Goal: Task Accomplishment & Management: Use online tool/utility

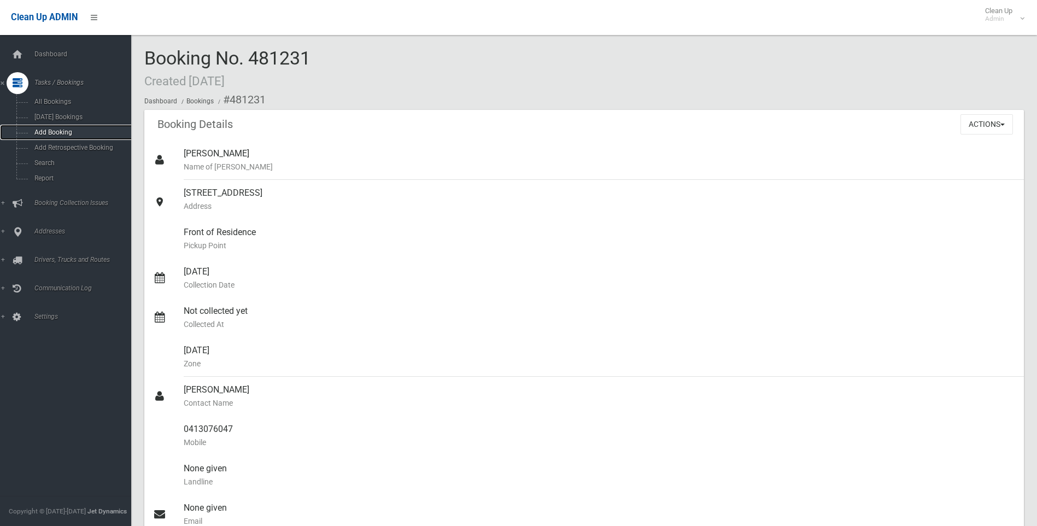
click at [55, 127] on link "Add Booking" at bounding box center [69, 132] width 139 height 15
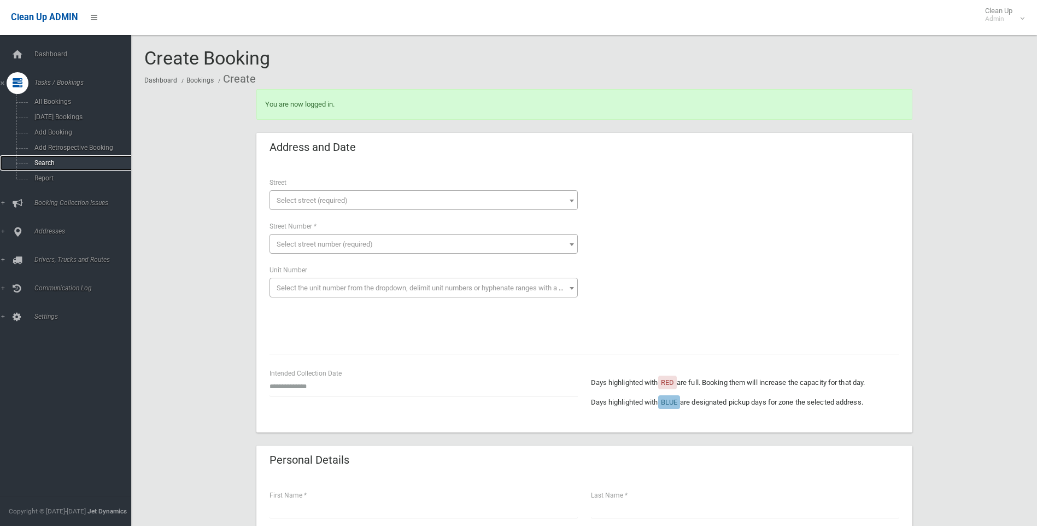
click at [54, 159] on span "Search" at bounding box center [80, 163] width 99 height 8
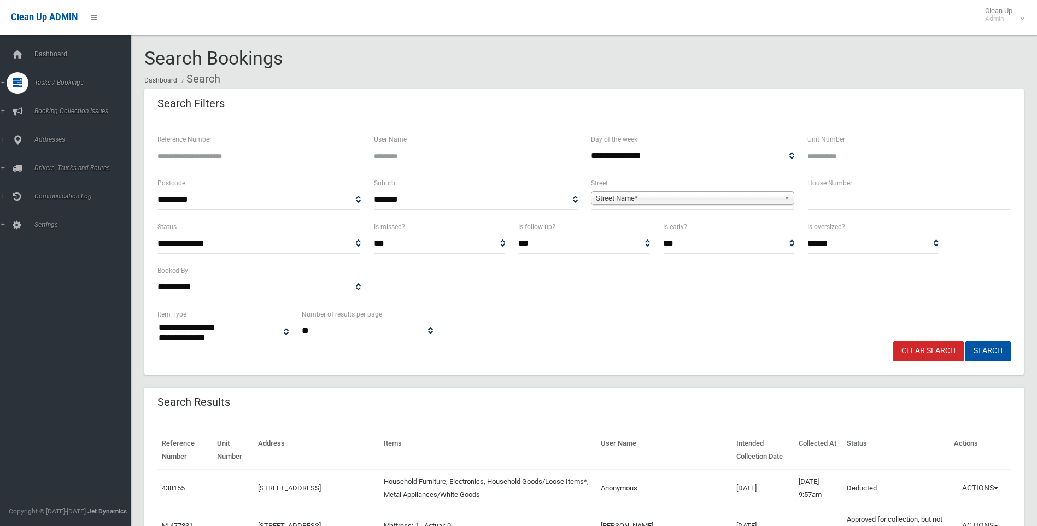
select select
click at [630, 191] on link "Street Name*" at bounding box center [692, 198] width 203 height 14
type input "**********"
click at [723, 227] on li "[GEOGRAPHIC_DATA] ce (BANKSTOWN 2200)" at bounding box center [693, 229] width 198 height 14
click at [814, 195] on input "text" at bounding box center [909, 200] width 203 height 20
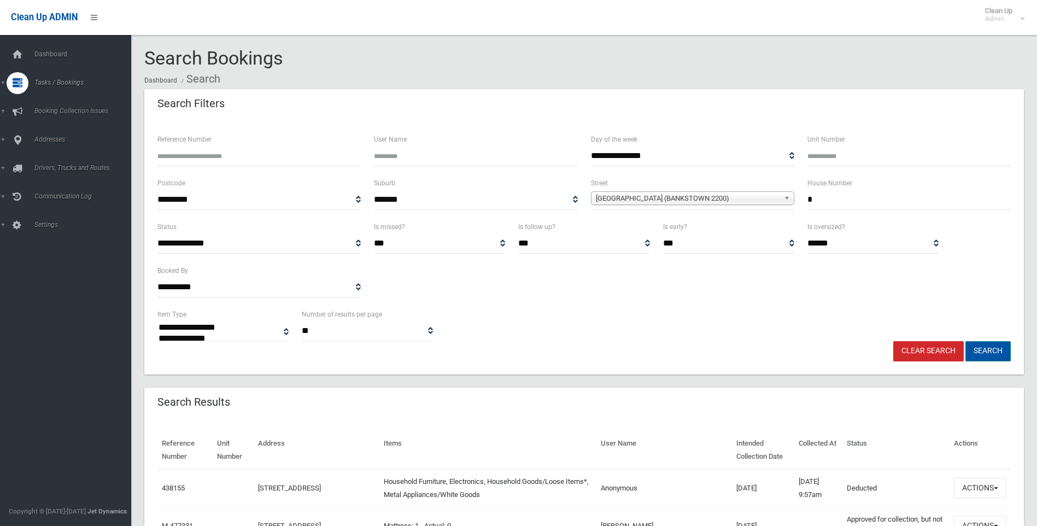
type input "*"
click at [985, 349] on button "Search" at bounding box center [988, 351] width 45 height 20
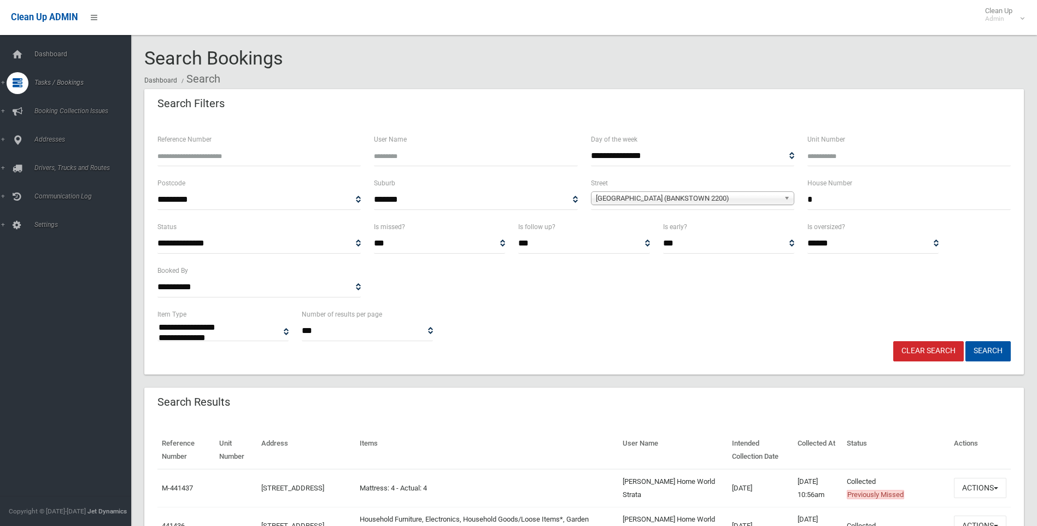
select select
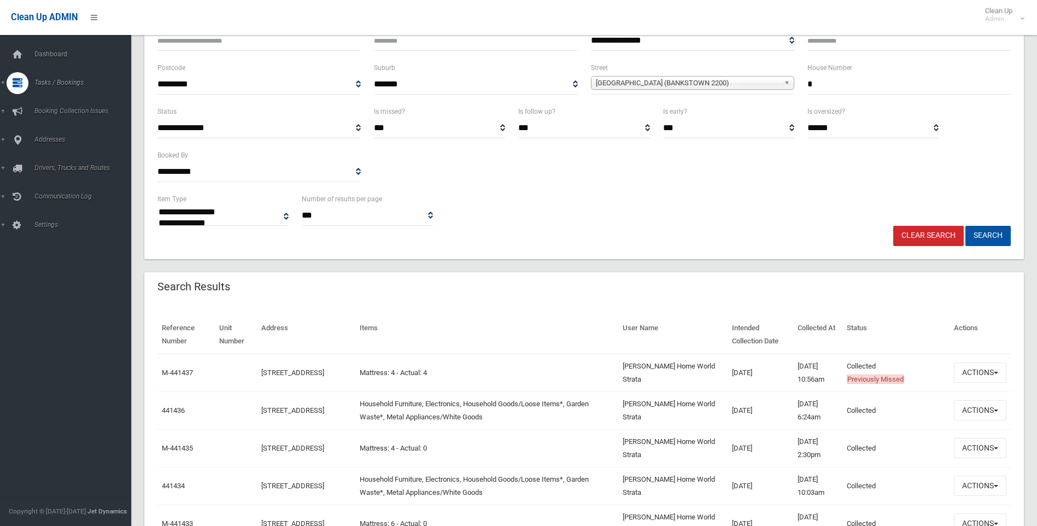
scroll to position [219, 0]
